Goal: Task Accomplishment & Management: Complete application form

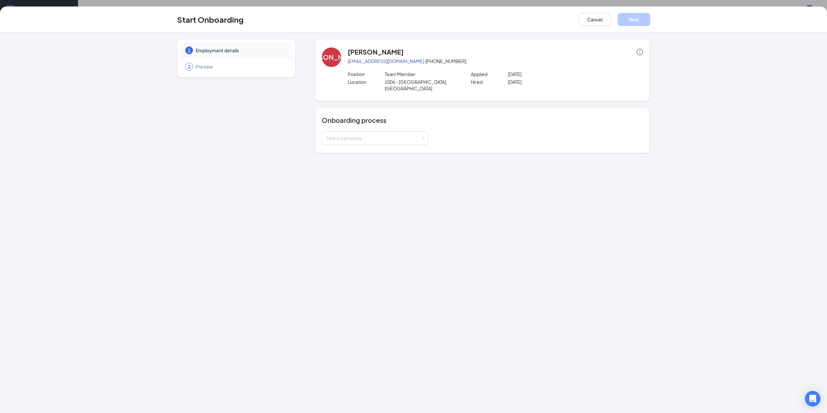
click at [210, 70] on div "2 Preview" at bounding box center [236, 66] width 112 height 16
drag, startPoint x: 210, startPoint y: 64, endPoint x: 214, endPoint y: 63, distance: 4.7
click at [210, 64] on span "Preview" at bounding box center [241, 66] width 90 height 6
click at [588, 20] on button "Cancel" at bounding box center [595, 19] width 32 height 13
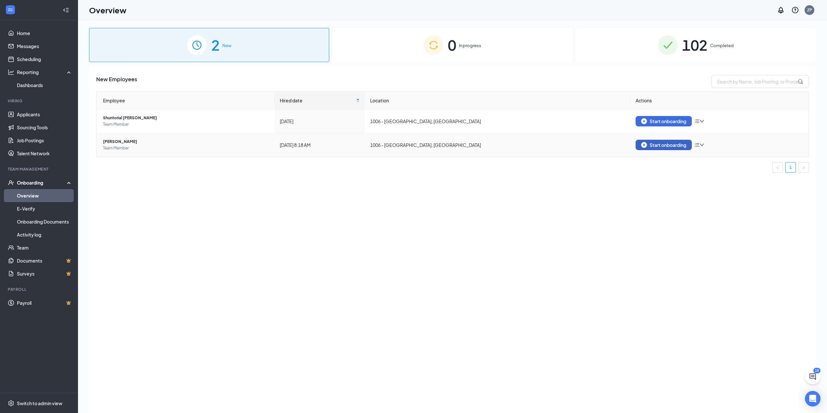
click at [661, 146] on div "Start onboarding" at bounding box center [663, 145] width 45 height 6
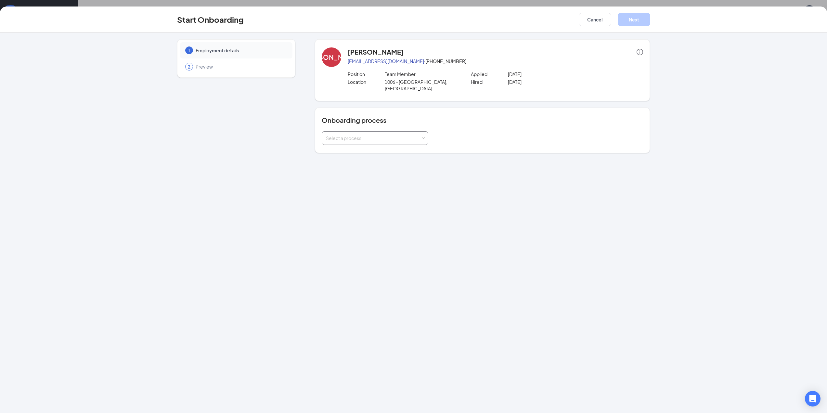
click at [392, 135] on div "Select a process" at bounding box center [373, 138] width 95 height 6
click at [590, 18] on button "Cancel" at bounding box center [595, 19] width 32 height 13
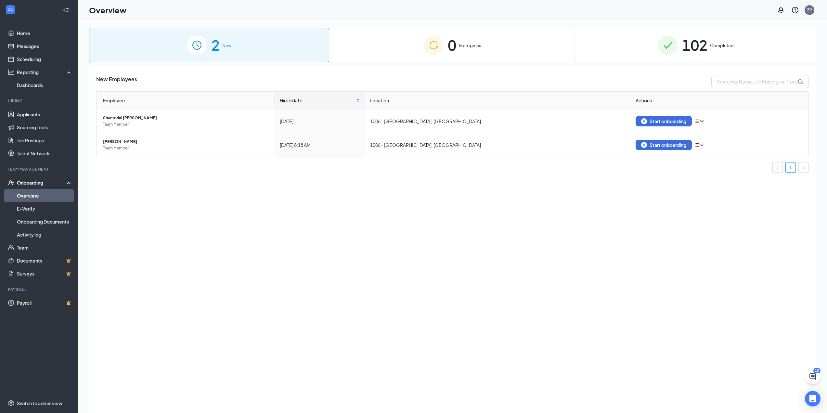
click at [275, 37] on div "2 New" at bounding box center [209, 45] width 240 height 34
click at [52, 223] on link "Onboarding Documents" at bounding box center [45, 221] width 56 height 13
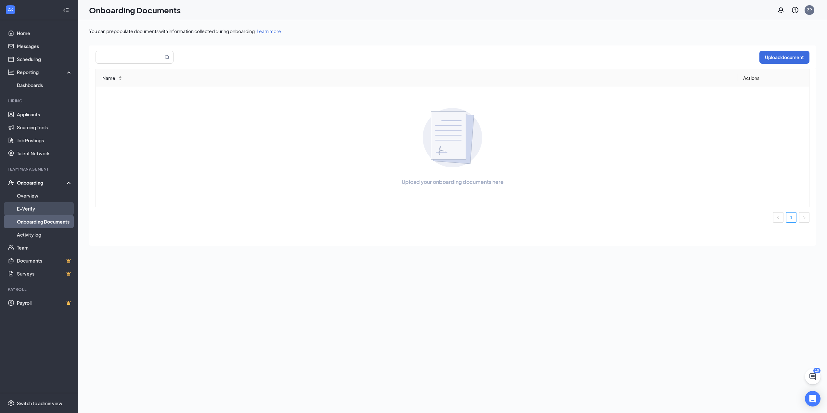
click at [42, 211] on link "E-Verify" at bounding box center [45, 208] width 56 height 13
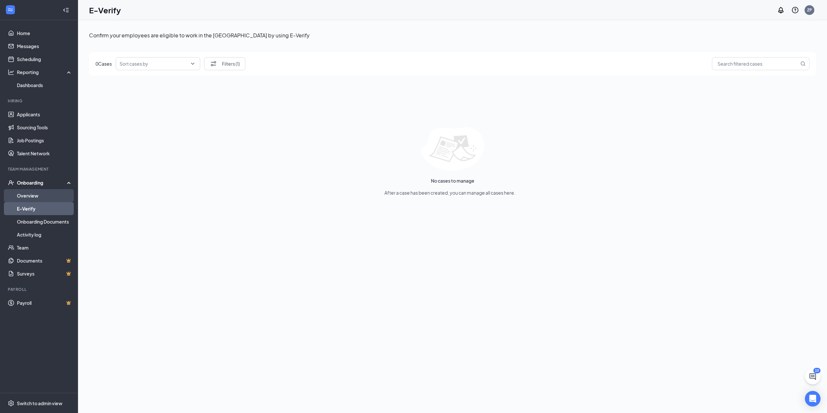
click at [44, 199] on link "Overview" at bounding box center [45, 195] width 56 height 13
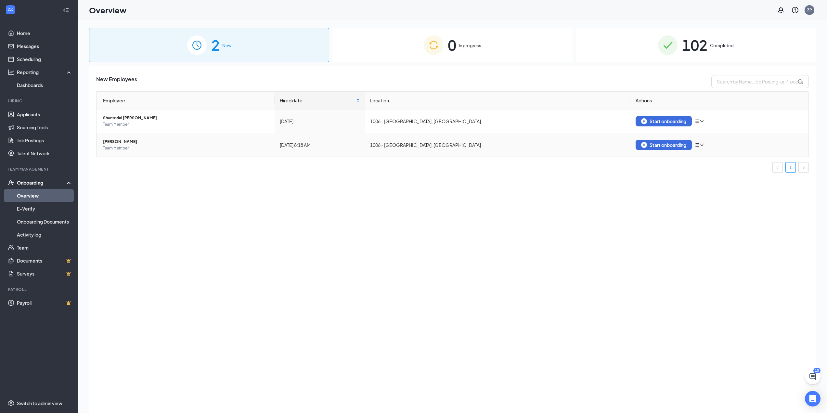
click at [707, 144] on div "Start onboarding" at bounding box center [720, 145] width 168 height 10
click at [702, 146] on icon "down" at bounding box center [702, 145] width 5 height 5
click at [698, 145] on icon "bars" at bounding box center [696, 144] width 5 height 5
click at [666, 148] on button "Start onboarding" at bounding box center [664, 145] width 56 height 10
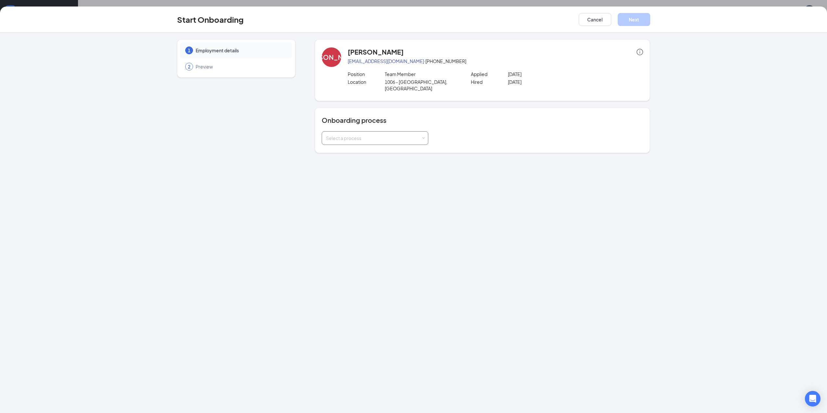
click at [384, 135] on div "Select a process" at bounding box center [373, 138] width 95 height 6
click at [372, 215] on span "Corporate - Onboarding" at bounding box center [350, 215] width 52 height 6
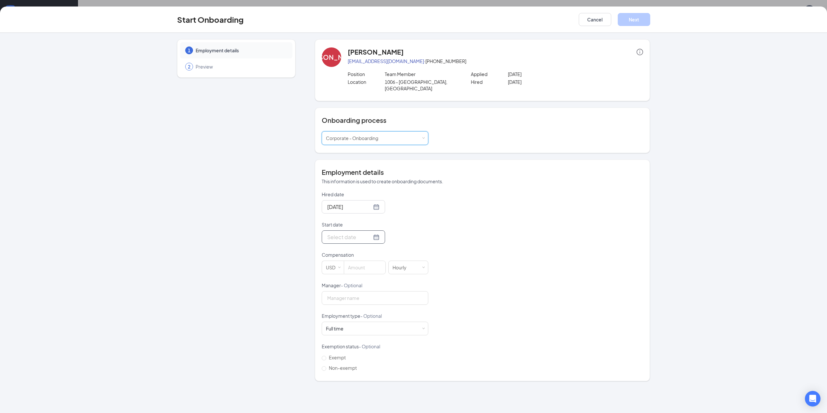
click at [370, 233] on div at bounding box center [353, 237] width 52 height 8
type input "[DATE]"
click at [400, 251] on span "button" at bounding box center [399, 252] width 3 height 3
type input "[DATE]"
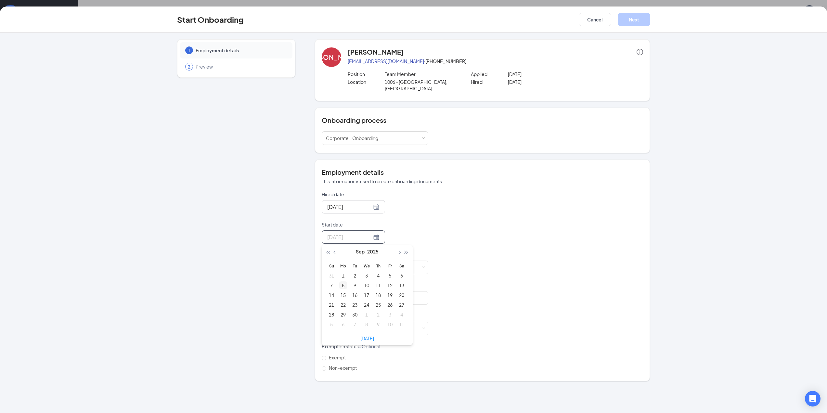
click at [342, 281] on div "8" at bounding box center [343, 285] width 8 height 8
click at [362, 262] on input at bounding box center [364, 267] width 41 height 13
click at [414, 263] on div "Hourly" at bounding box center [408, 267] width 32 height 13
click at [408, 273] on li "Hourly" at bounding box center [408, 274] width 40 height 11
click at [364, 264] on input "12" at bounding box center [364, 267] width 41 height 13
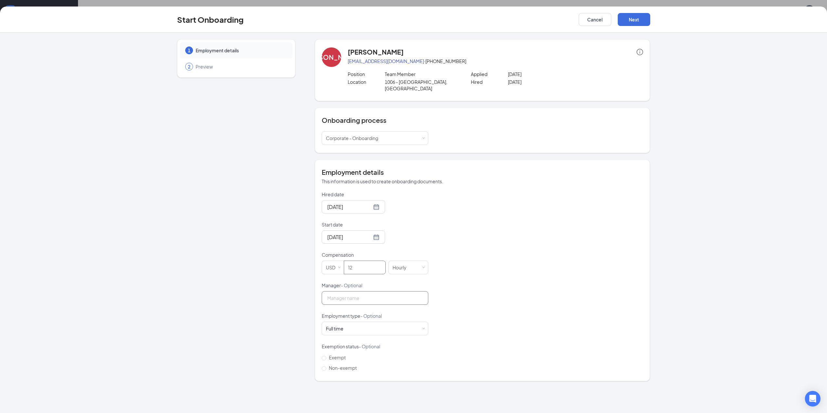
click at [366, 292] on input "Manager - Optional" at bounding box center [375, 298] width 107 height 14
click at [509, 273] on div "Hired date [DATE] Start date [DATE] [DATE] Su Mo Tu We Th Fr Sa 31 1 2 3 4 5 6 …" at bounding box center [482, 282] width 321 height 182
click at [368, 261] on input "12" at bounding box center [364, 267] width 41 height 13
type input "1"
type input "12"
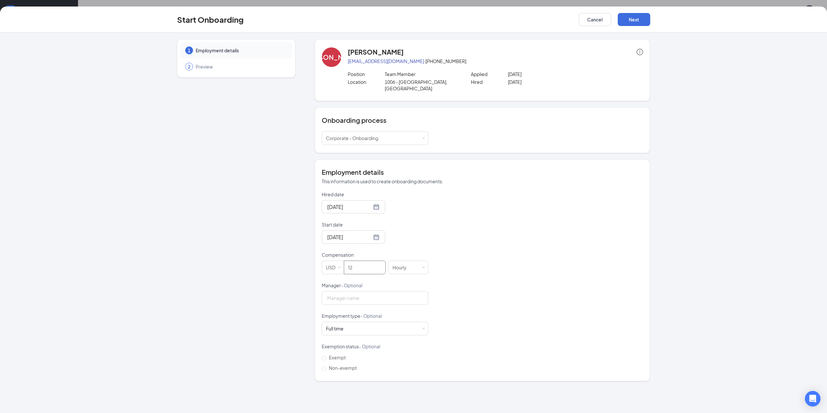
click at [446, 250] on div "Hired date [DATE] Start date [DATE] [DATE] Su Mo Tu We Th Fr Sa 31 1 2 3 4 5 6 …" at bounding box center [482, 282] width 321 height 182
click at [630, 19] on button "Next" at bounding box center [634, 19] width 32 height 13
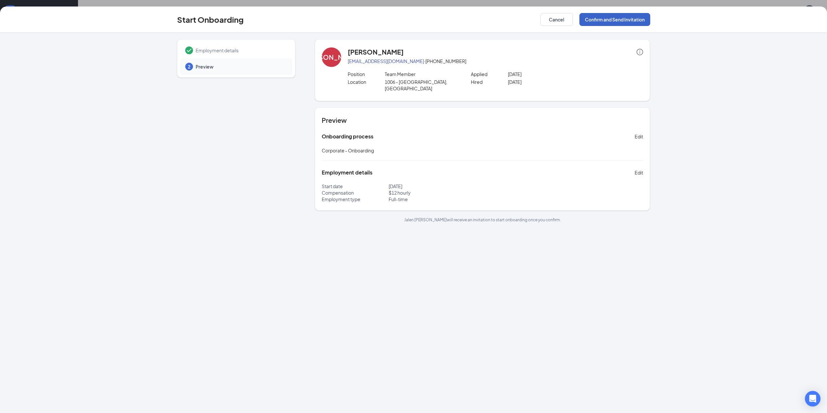
click at [611, 24] on button "Confirm and Send Invitation" at bounding box center [614, 19] width 71 height 13
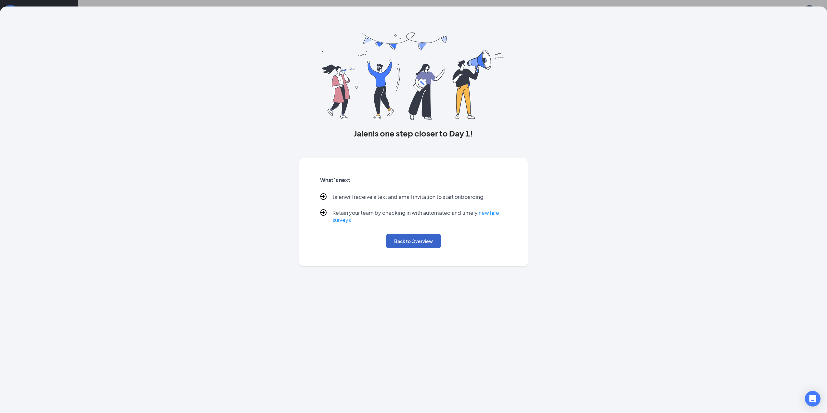
click at [418, 237] on button "Back to Overview" at bounding box center [413, 241] width 55 height 14
